Goal: Transaction & Acquisition: Purchase product/service

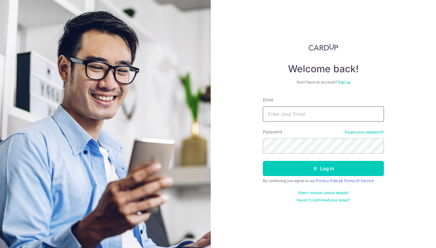
type input "gaozhihao@outlook.sg"
click at [323, 169] on button "Log in" at bounding box center [323, 168] width 121 height 15
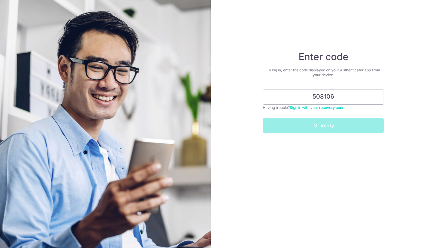
type input "508106"
click at [323, 126] on button "Verify" at bounding box center [323, 125] width 121 height 15
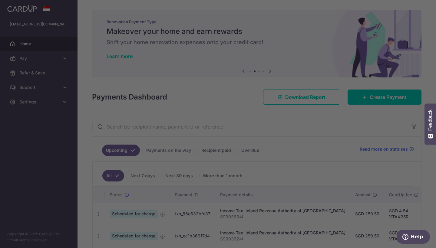
click at [323, 28] on div at bounding box center [220, 125] width 440 height 251
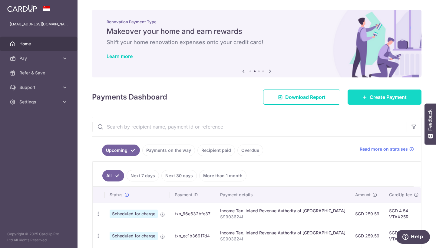
click at [365, 99] on link "Create Payment" at bounding box center [384, 97] width 74 height 15
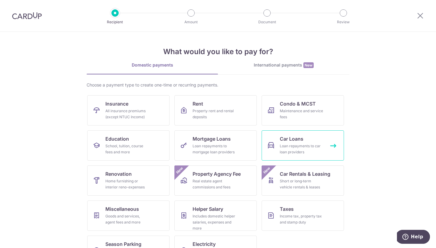
click at [317, 135] on link "Car Loans Loan repayments to car loan providers" at bounding box center [302, 145] width 82 height 30
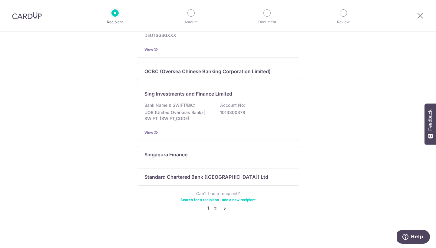
click at [213, 209] on link "2" at bounding box center [215, 208] width 7 height 7
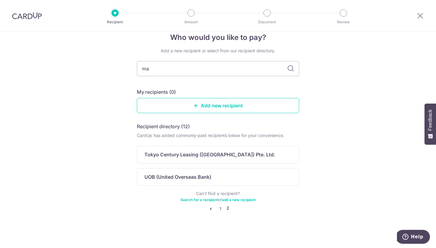
type input "m"
click at [194, 109] on link "Add new recipient" at bounding box center [218, 105] width 162 height 15
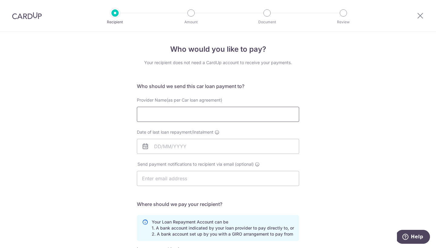
paste input "MAYBANK SINGAPORE LIMITED"
type input "MAYBANK SINGAPORE LIMITED"
click at [191, 136] on div "Date of last loan repayment/instalment" at bounding box center [218, 141] width 162 height 25
click at [191, 144] on input "Date of last loan repayment/instalment" at bounding box center [218, 146] width 162 height 15
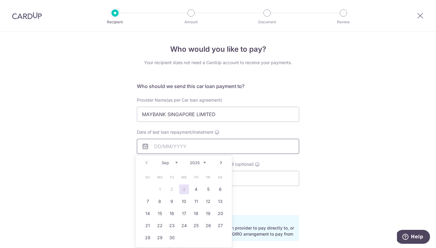
click at [246, 145] on input "Date of last loan repayment/instalment" at bounding box center [218, 146] width 162 height 15
click at [164, 236] on link "25" at bounding box center [160, 238] width 10 height 10
type input "25/09/2028"
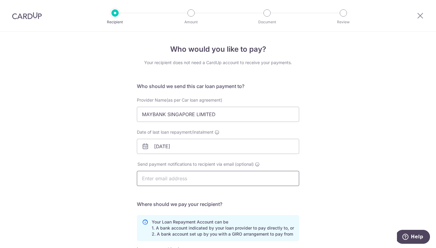
type input "gao.zhihao@rocketmail.com"
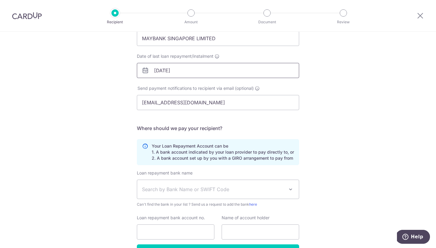
scroll to position [83, 0]
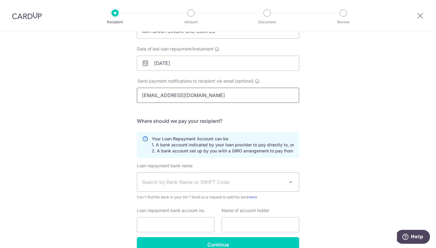
drag, startPoint x: 268, startPoint y: 93, endPoint x: 143, endPoint y: 101, distance: 125.3
click at [143, 101] on input "gao.zhihao@rocketmail.com" at bounding box center [218, 95] width 162 height 15
drag, startPoint x: 208, startPoint y: 98, endPoint x: 123, endPoint y: 98, distance: 84.4
click at [123, 98] on div "Who would you like to pay? Your recipient does not need a CardUp account to rec…" at bounding box center [218, 115] width 436 height 332
drag, startPoint x: 209, startPoint y: 97, endPoint x: 127, endPoint y: 97, distance: 81.7
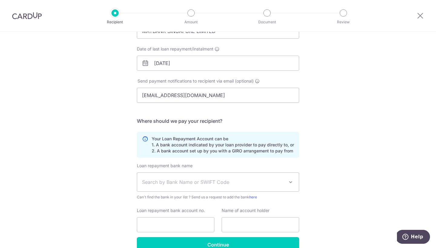
click at [127, 97] on div "Who would you like to pay? Your recipient does not need a CardUp account to rec…" at bounding box center [218, 115] width 436 height 332
click at [324, 136] on div "Who would you like to pay? Your recipient does not need a CardUp account to rec…" at bounding box center [218, 115] width 436 height 332
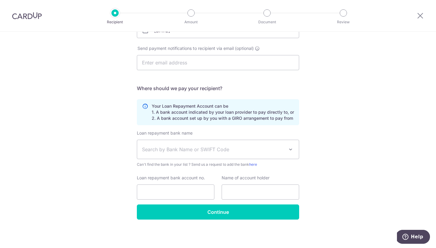
scroll to position [116, 0]
click at [142, 105] on icon at bounding box center [145, 112] width 6 height 18
click at [142, 103] on icon at bounding box center [145, 112] width 6 height 18
click at [144, 107] on icon at bounding box center [145, 112] width 6 height 18
click at [255, 140] on span "Search by Bank Name or SWIFT Code" at bounding box center [218, 149] width 162 height 19
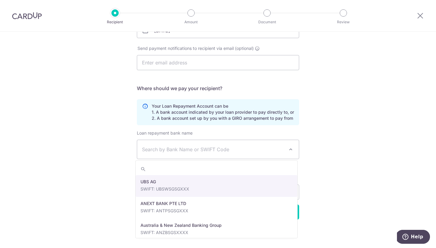
click at [324, 150] on div "Who would you like to pay? Your recipient does not need a CardUp account to rec…" at bounding box center [218, 82] width 436 height 332
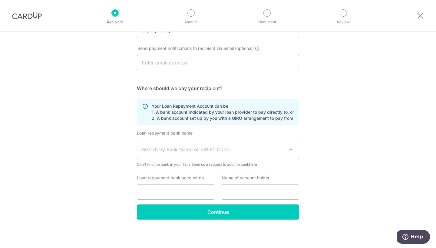
click at [253, 150] on span "Search by Bank Name or SWIFT Code" at bounding box center [213, 149] width 142 height 7
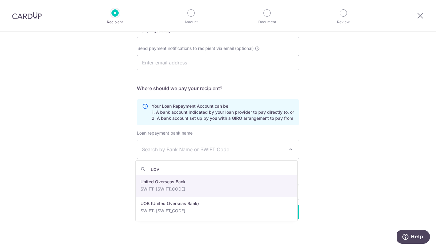
type input "uov"
select select "23668"
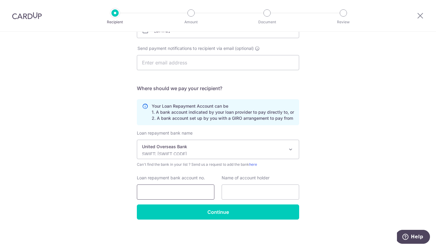
click at [200, 191] on input "Loan repayment bank account no." at bounding box center [175, 192] width 77 height 15
type input "ETHAN GAO ZHI HAO"
click at [154, 193] on input "Loan repayment bank account no." at bounding box center [175, 192] width 77 height 15
type input "4503497357"
click at [230, 189] on input "ETHAN GAO ZHI HAO" at bounding box center [260, 192] width 77 height 15
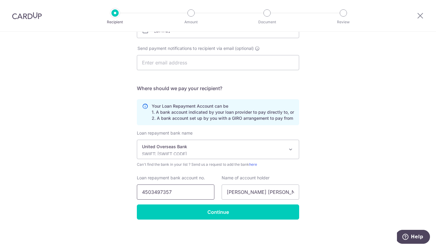
click at [149, 195] on input "4503497357" at bounding box center [175, 192] width 77 height 15
click at [149, 191] on input "4503497357" at bounding box center [175, 192] width 77 height 15
click at [159, 191] on input "4503497357" at bounding box center [175, 192] width 77 height 15
click at [231, 189] on input "ETHAN GAO ZHI HAO" at bounding box center [260, 192] width 77 height 15
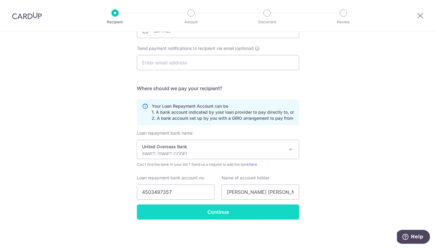
click at [216, 211] on input "Continue" at bounding box center [218, 212] width 162 height 15
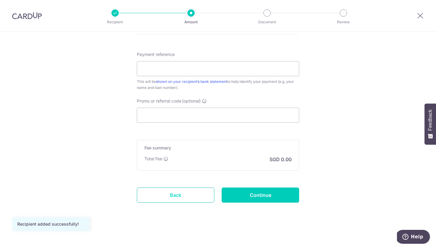
scroll to position [346, 0]
click at [174, 188] on link "Back" at bounding box center [175, 195] width 77 height 15
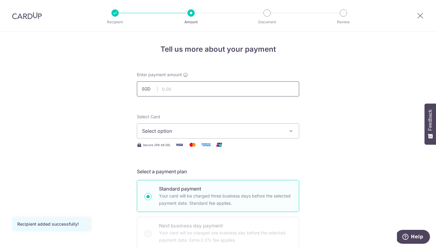
scroll to position [0, 0]
click at [218, 86] on input "text" at bounding box center [218, 88] width 162 height 15
type input "980.00"
click at [208, 127] on span "Select option" at bounding box center [212, 130] width 141 height 7
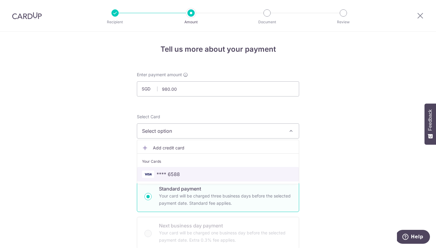
click at [202, 171] on span "**** 6588" at bounding box center [218, 174] width 152 height 7
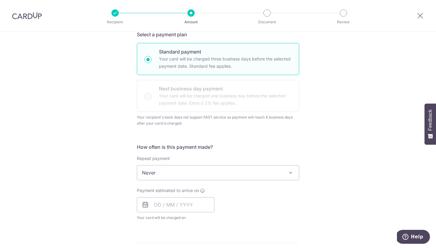
scroll to position [139, 0]
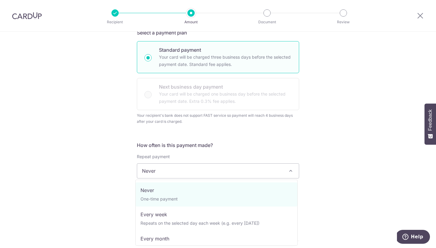
click at [198, 173] on span "Never" at bounding box center [218, 171] width 162 height 15
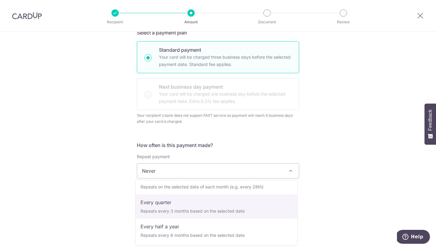
scroll to position [51, 0]
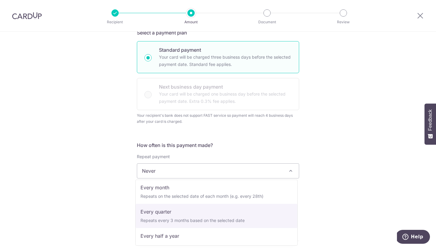
select select "3"
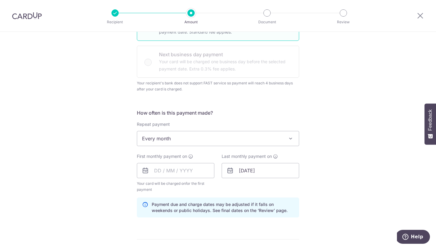
scroll to position [180, 0]
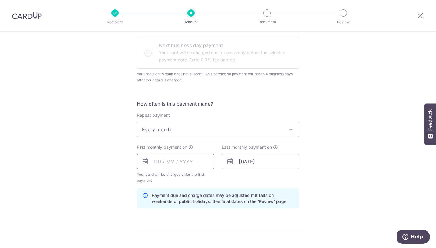
click at [180, 157] on input "text" at bounding box center [175, 161] width 77 height 15
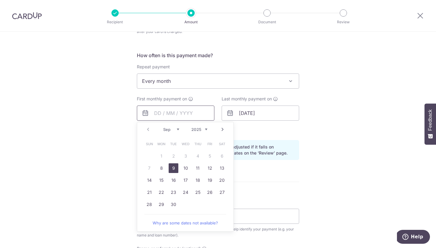
scroll to position [232, 0]
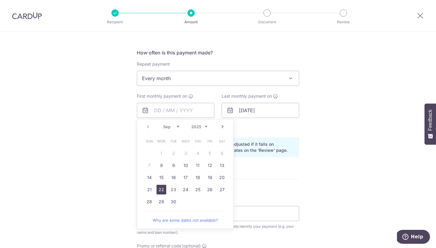
click at [158, 188] on link "22" at bounding box center [161, 190] width 10 height 10
type input "22/09/2025"
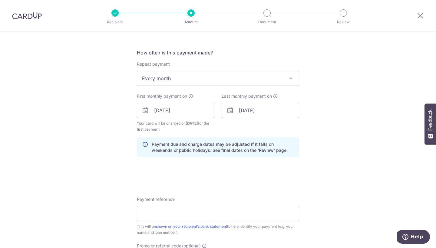
click at [232, 111] on icon at bounding box center [229, 110] width 7 height 7
click at [230, 111] on icon at bounding box center [229, 110] width 7 height 7
click at [250, 113] on input "25/09/2028" at bounding box center [260, 110] width 77 height 15
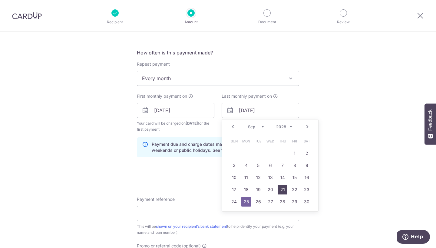
click at [279, 192] on link "21" at bounding box center [283, 190] width 10 height 10
type input "21/09/2028"
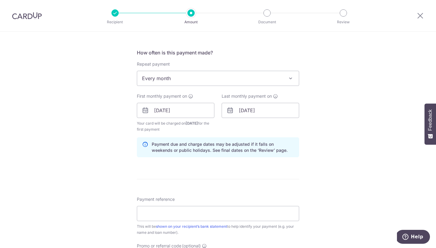
click at [212, 132] on span "Your card will be charged on 17/09/2025 for the first payment" at bounding box center [175, 126] width 77 height 12
click at [144, 113] on icon at bounding box center [145, 110] width 7 height 7
click at [163, 110] on input "22/09/2025" at bounding box center [175, 110] width 77 height 15
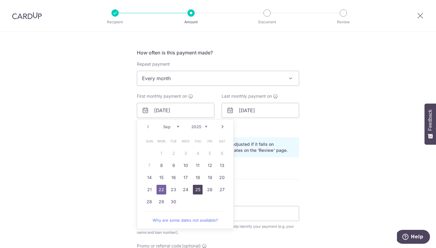
click at [196, 186] on link "25" at bounding box center [198, 190] width 10 height 10
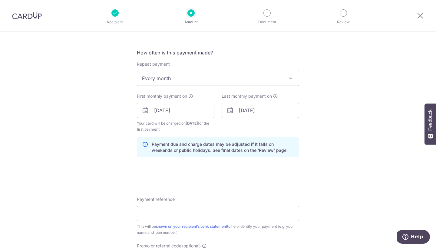
click at [206, 133] on div "How often is this payment made? Repeat payment Never Every week Every month Eve…" at bounding box center [218, 105] width 162 height 113
click at [146, 114] on icon at bounding box center [145, 110] width 7 height 7
click at [144, 114] on input "25/09/2025" at bounding box center [175, 110] width 77 height 15
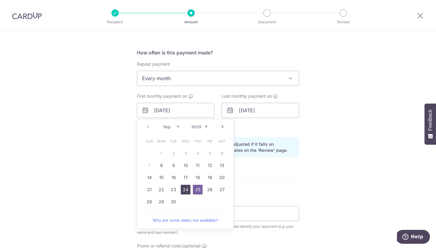
click at [185, 193] on link "24" at bounding box center [186, 190] width 10 height 10
type input "24/09/2025"
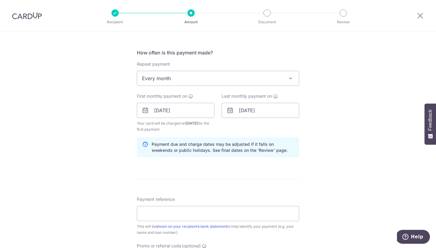
click at [239, 185] on form "Enter payment amount SGD 980.00 980.00 Recipient added successfully! Select Car…" at bounding box center [218, 102] width 162 height 524
click at [211, 211] on input "Payment reference" at bounding box center [218, 213] width 162 height 15
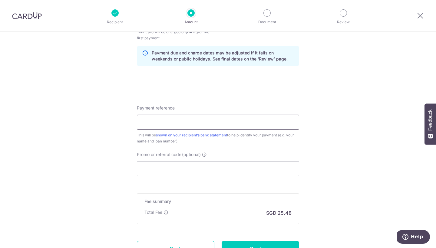
scroll to position [323, 0]
type input "ETHAN GAO CAR LOAN"
click at [180, 164] on input "Promo or referral code (optional)" at bounding box center [218, 168] width 162 height 15
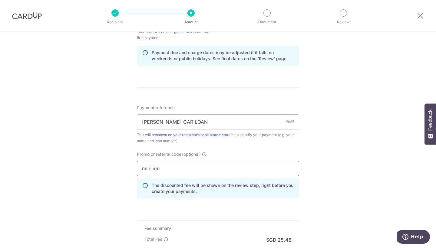
type input "milelion"
click button "Add Card" at bounding box center [0, 0] width 0 height 0
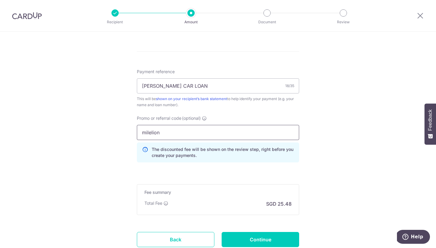
scroll to position [362, 0]
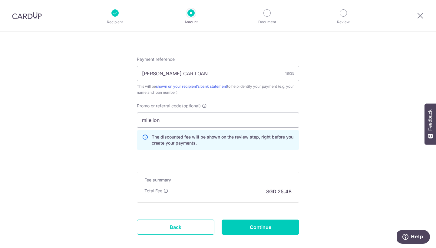
scroll to position [385, 0]
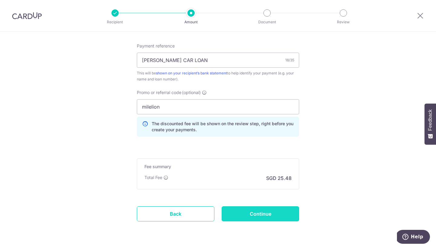
click at [264, 219] on input "Continue" at bounding box center [260, 213] width 77 height 15
type input "Create Schedule"
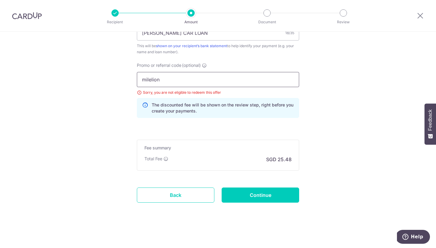
drag, startPoint x: 231, startPoint y: 83, endPoint x: 122, endPoint y: 83, distance: 108.6
type input "m"
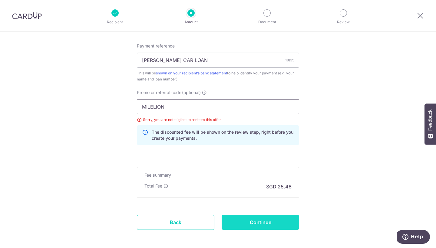
type input "MILELION"
click at [246, 221] on input "Continue" at bounding box center [260, 222] width 77 height 15
type input "Update Schedule"
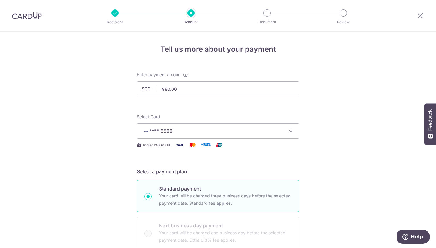
scroll to position [381, 0]
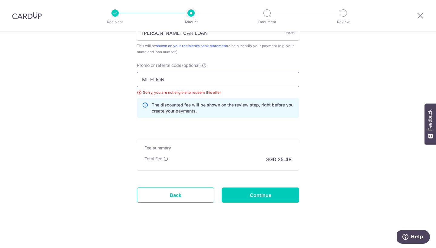
drag, startPoint x: 192, startPoint y: 85, endPoint x: 89, endPoint y: 77, distance: 103.2
type input "REC185"
click button "Add Card" at bounding box center [0, 0] width 0 height 0
click at [241, 149] on h5 "Fee summary" at bounding box center [217, 148] width 147 height 6
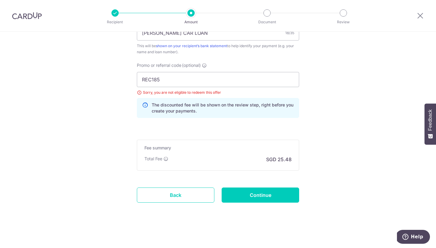
click at [247, 196] on input "Continue" at bounding box center [260, 195] width 77 height 15
type input "Update Schedule"
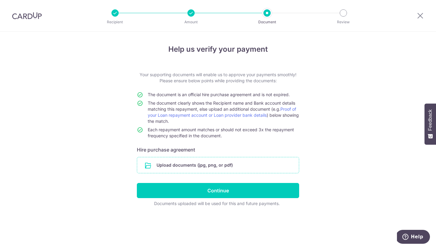
click at [201, 161] on input "file" at bounding box center [218, 165] width 162 height 16
click at [258, 164] on input "file" at bounding box center [218, 165] width 162 height 16
click at [180, 169] on input "file" at bounding box center [218, 165] width 162 height 16
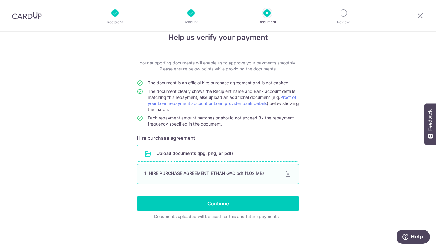
scroll to position [12, 0]
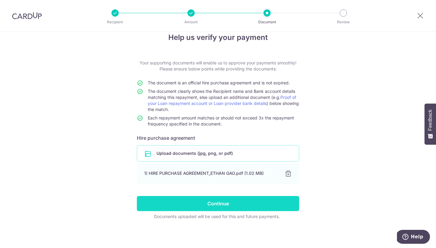
click at [223, 203] on input "Continue" at bounding box center [218, 203] width 162 height 15
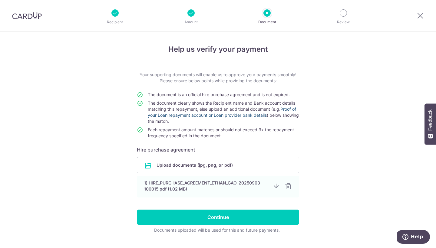
click at [254, 113] on link "Proof of your Loan repayment account or Loan provider bank details" at bounding box center [222, 112] width 148 height 11
click at [179, 161] on input "file" at bounding box center [218, 165] width 162 height 16
